Goal: Task Accomplishment & Management: Use online tool/utility

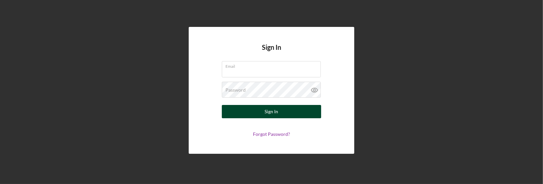
type input "[EMAIL_ADDRESS][DOMAIN_NAME]"
drag, startPoint x: 275, startPoint y: 111, endPoint x: 276, endPoint y: 115, distance: 4.0
click at [275, 112] on div "Sign In" at bounding box center [272, 111] width 14 height 13
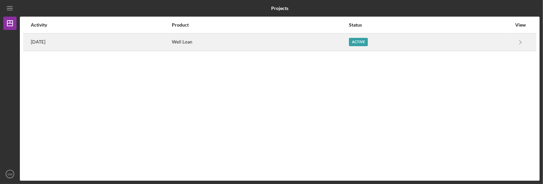
click at [212, 41] on div "Well Loan" at bounding box center [260, 42] width 177 height 17
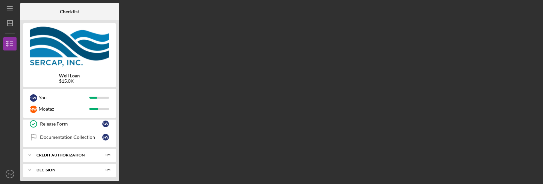
scroll to position [197, 0]
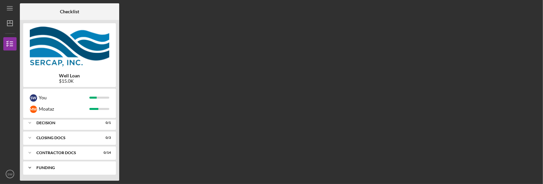
click at [32, 166] on icon "Icon/Expander" at bounding box center [29, 167] width 13 height 13
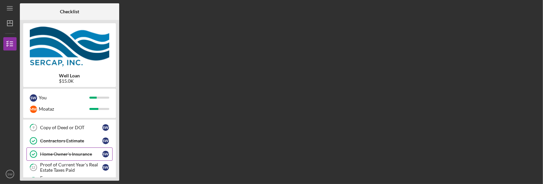
scroll to position [0, 0]
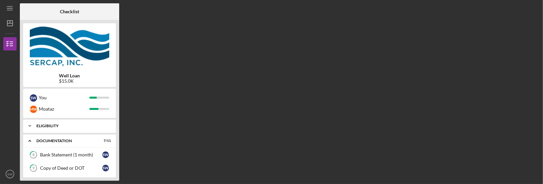
click at [32, 124] on icon "Icon/Expander" at bounding box center [29, 125] width 13 height 13
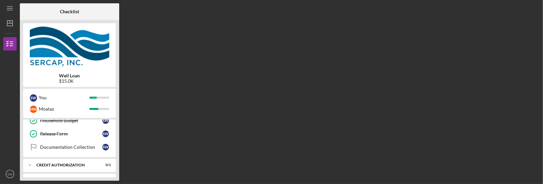
scroll to position [350, 0]
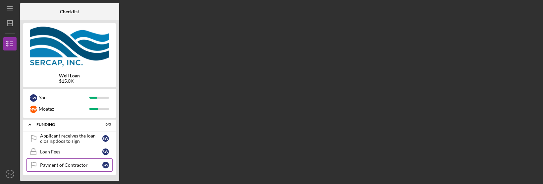
click at [70, 165] on div "Payment of Contractor" at bounding box center [71, 164] width 62 height 5
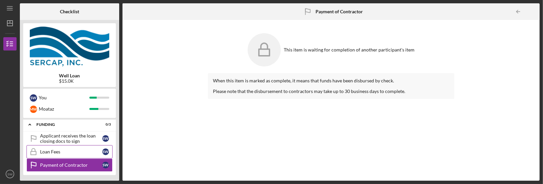
click at [68, 153] on div "Loan Fees" at bounding box center [71, 151] width 62 height 5
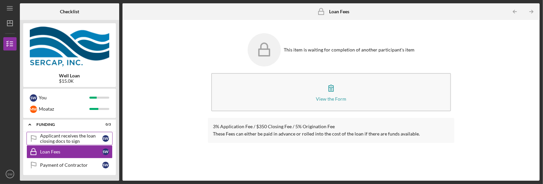
click at [71, 141] on div "Applicant receives the loan closing docs to sign" at bounding box center [71, 138] width 62 height 11
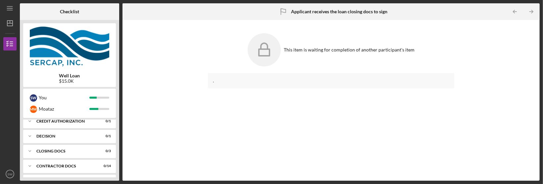
scroll to position [284, 0]
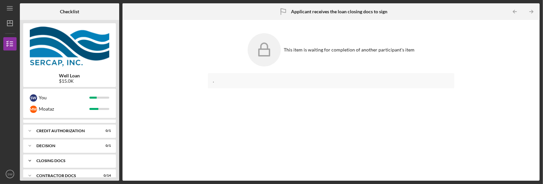
click at [59, 156] on div "Icon/Expander CLOSING DOCS 0 / 3" at bounding box center [69, 160] width 93 height 13
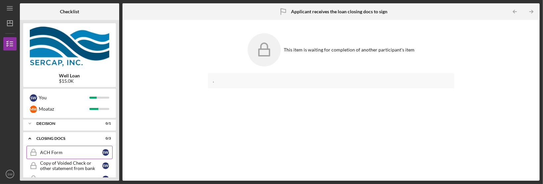
click at [56, 151] on div "ACH Form" at bounding box center [71, 151] width 62 height 5
